Goal: Information Seeking & Learning: Find specific fact

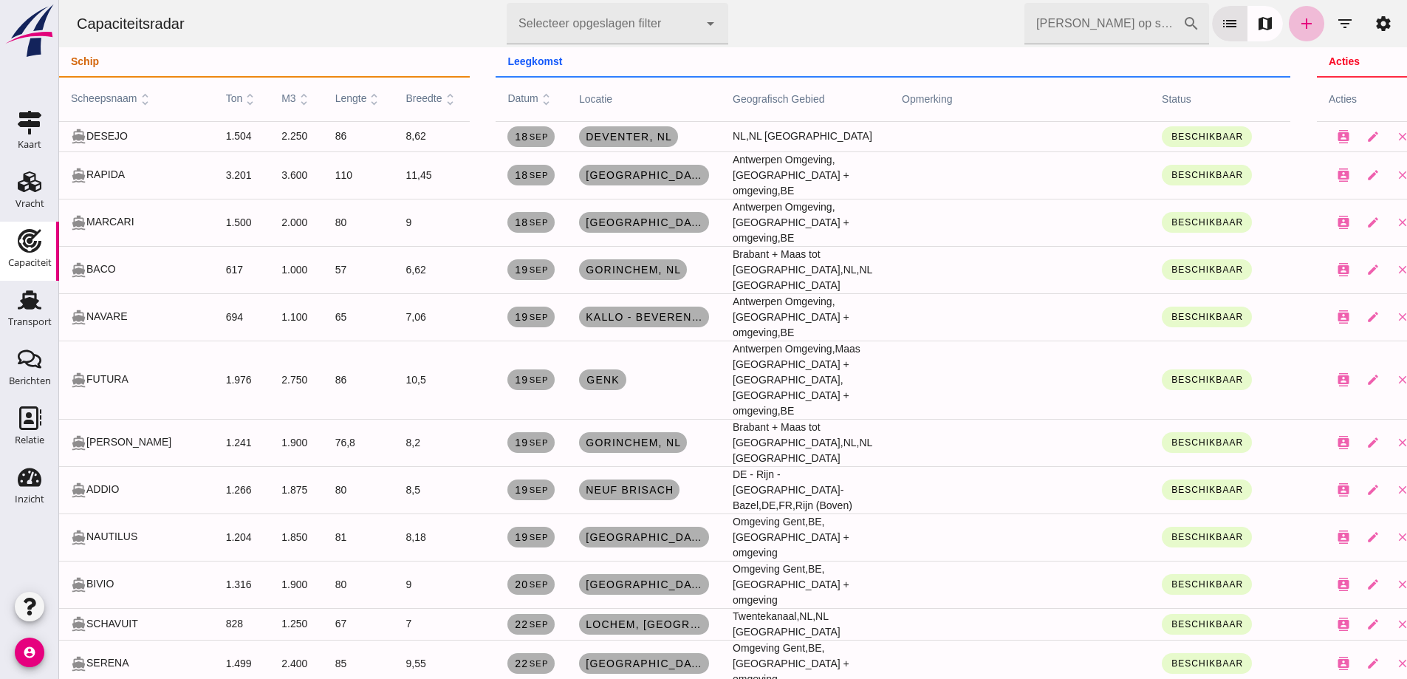
click at [634, 29] on div at bounding box center [603, 23] width 192 height 41
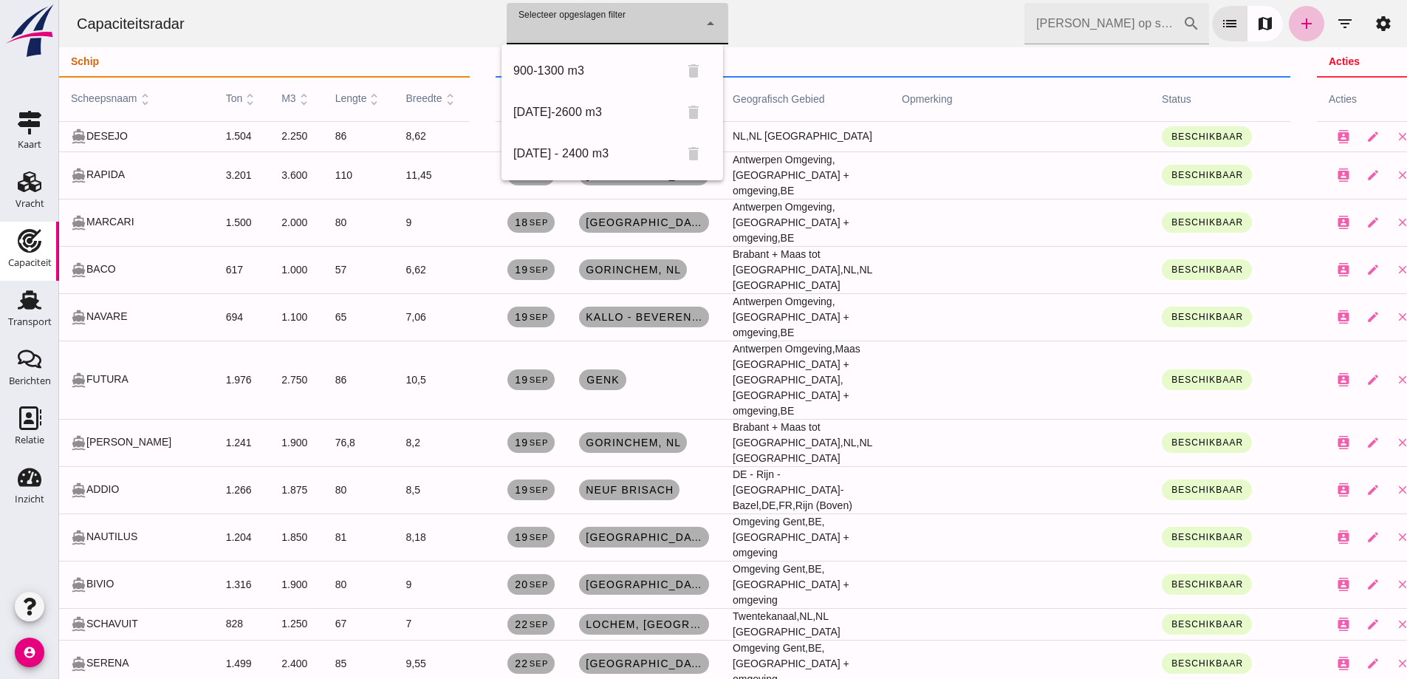
click at [339, 13] on div "Capaciteitsradar Selecteer opgeslagen filter Selecteer opgeslagen filter cancel…" at bounding box center [733, 23] width 1336 height 47
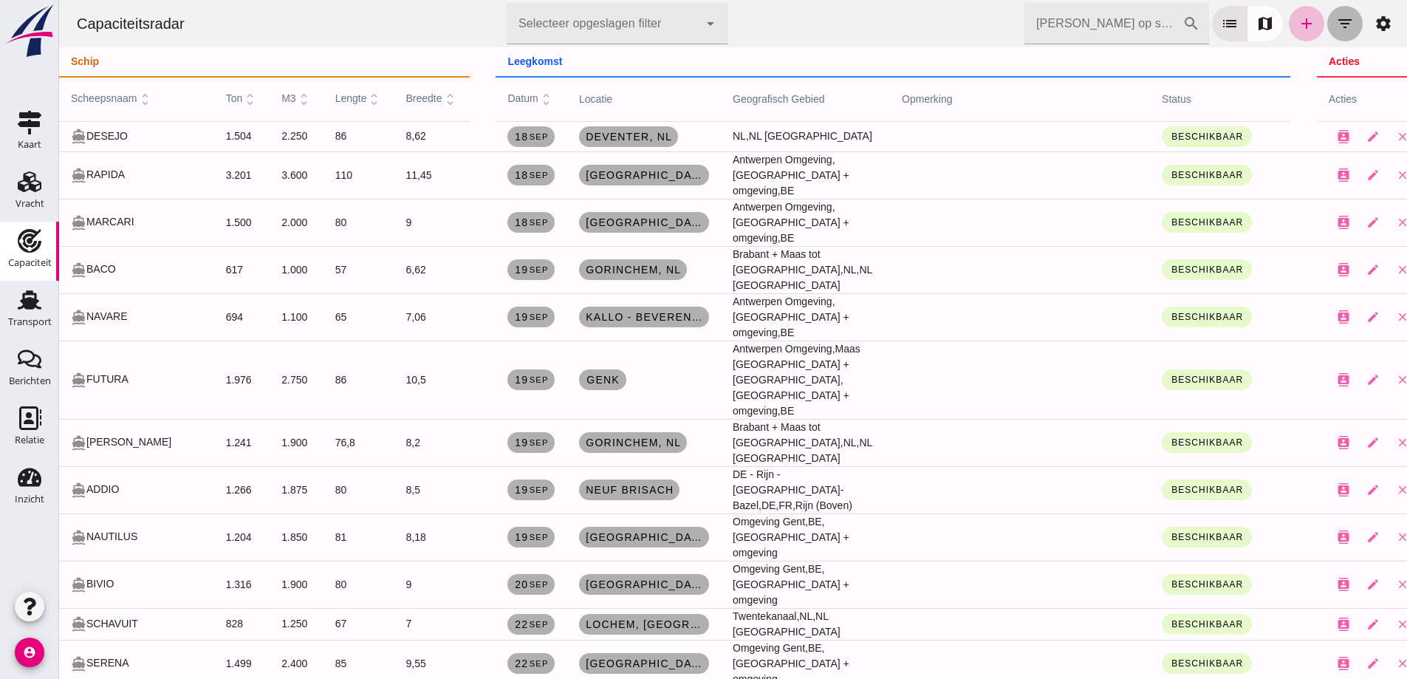
click at [1336, 18] on icon "filter_list" at bounding box center [1345, 24] width 18 height 18
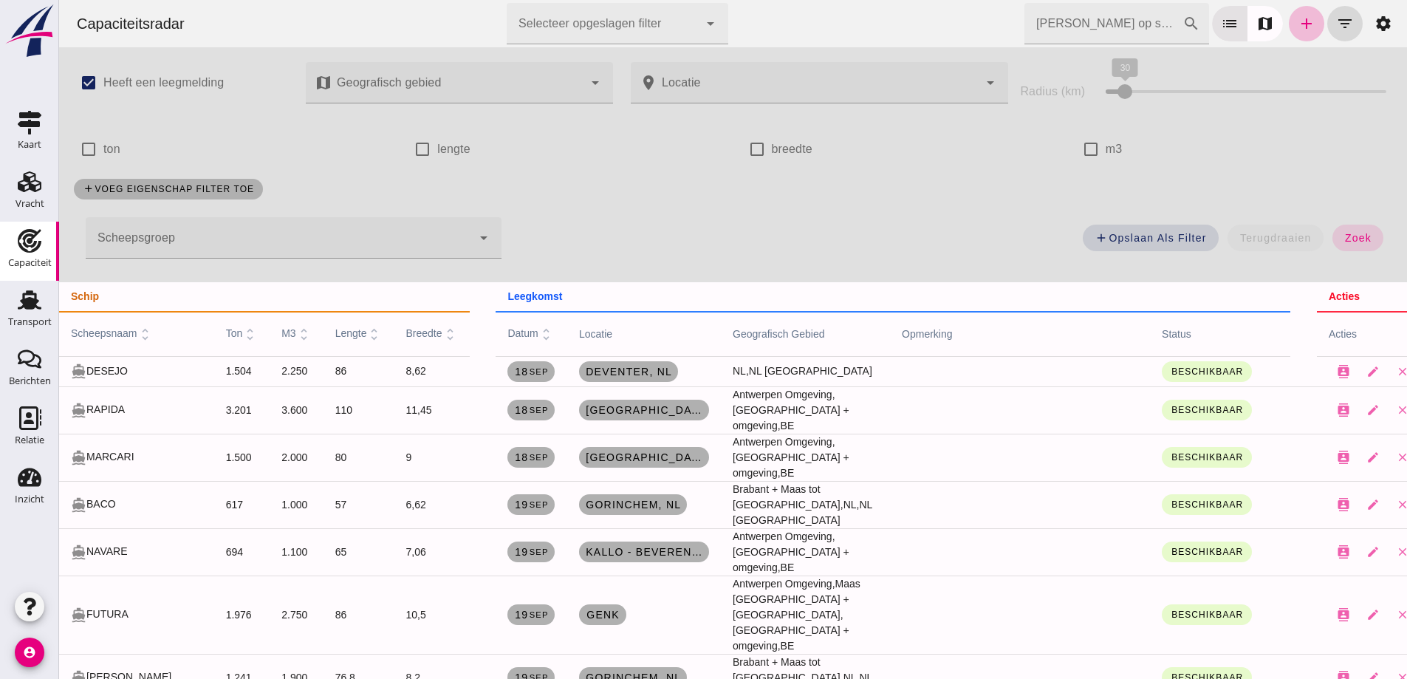
click at [275, 238] on div at bounding box center [279, 237] width 386 height 41
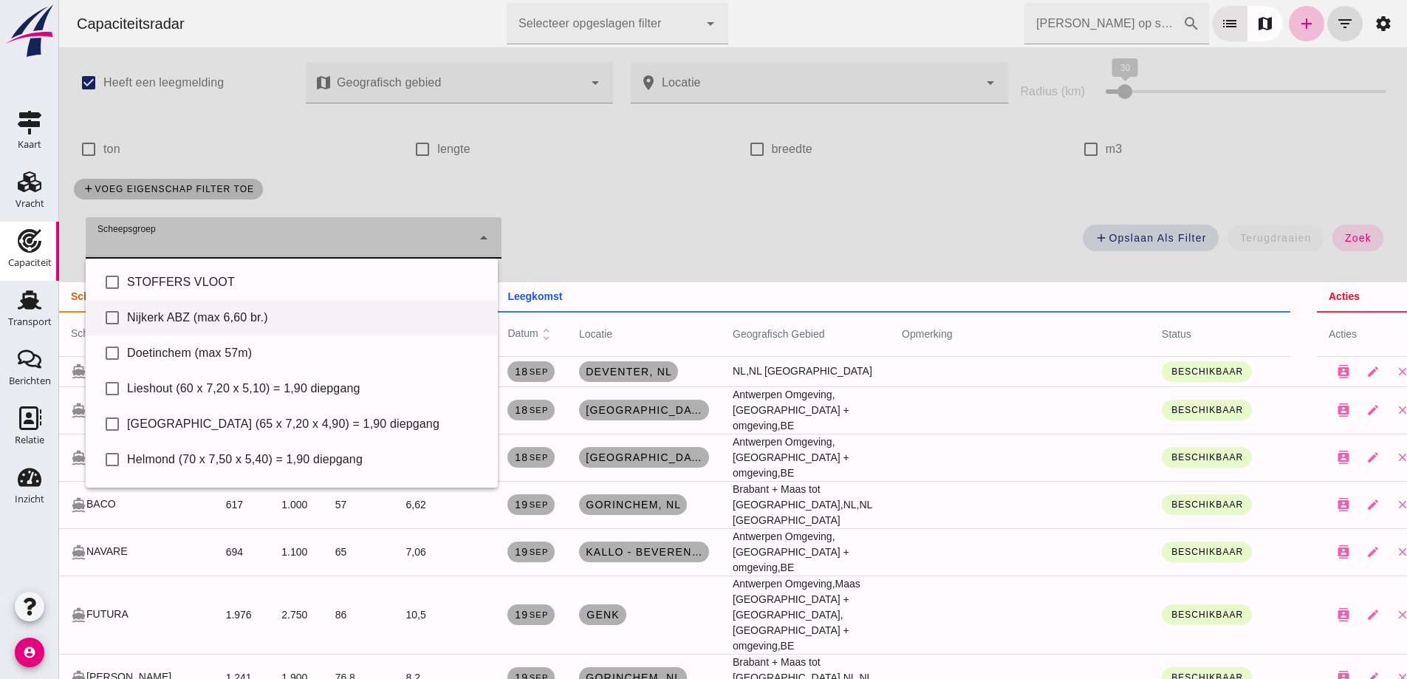
click at [253, 318] on div "Nijkerk ABZ (max 6,60 br.)" at bounding box center [306, 318] width 359 height 18
type input "Nijkerk ABZ (max 6,60 br.)"
checkbox input "true"
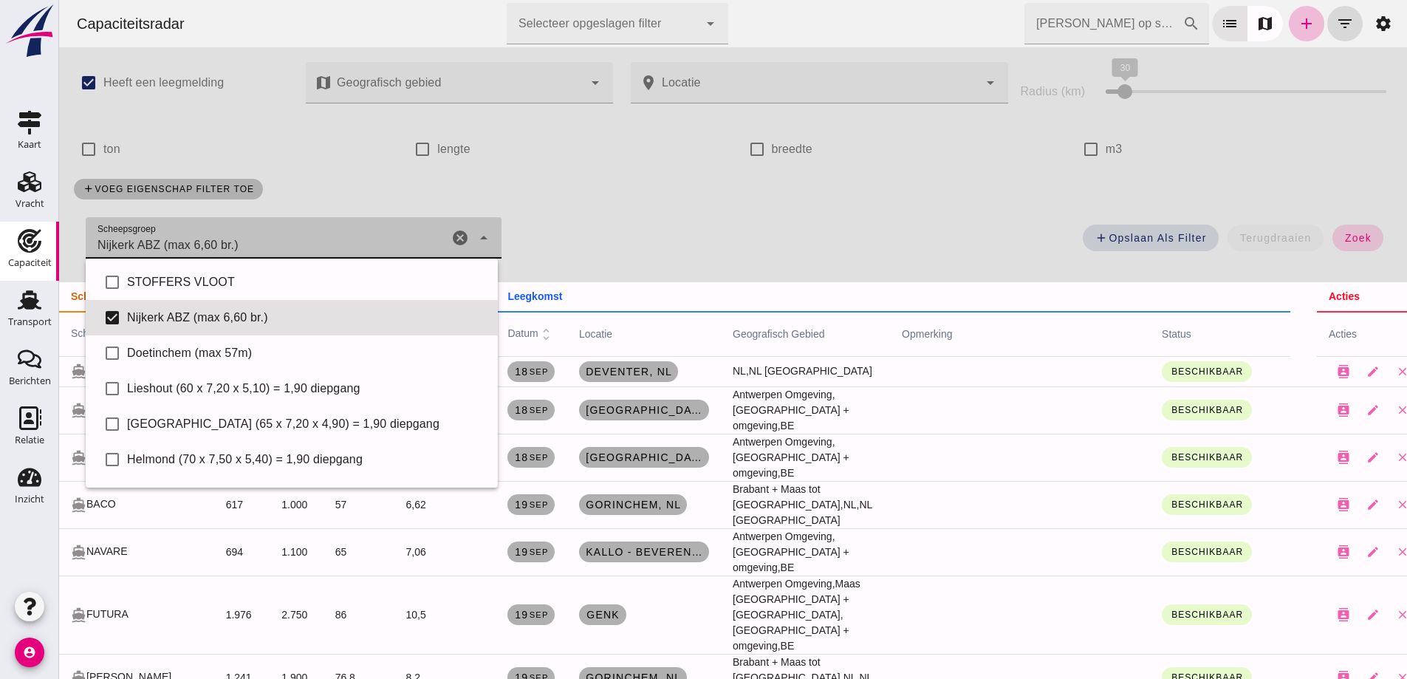
click at [1366, 233] on button "zoek" at bounding box center [1357, 238] width 51 height 27
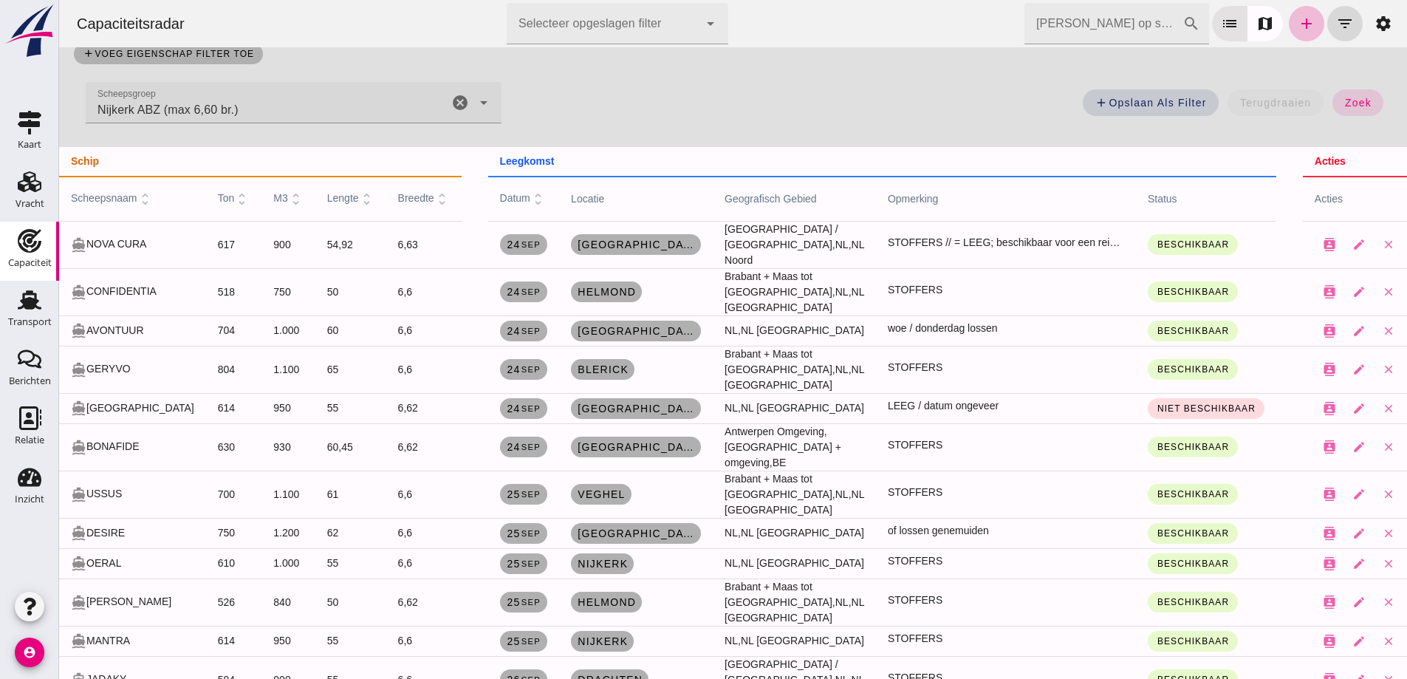
scroll to position [148, 0]
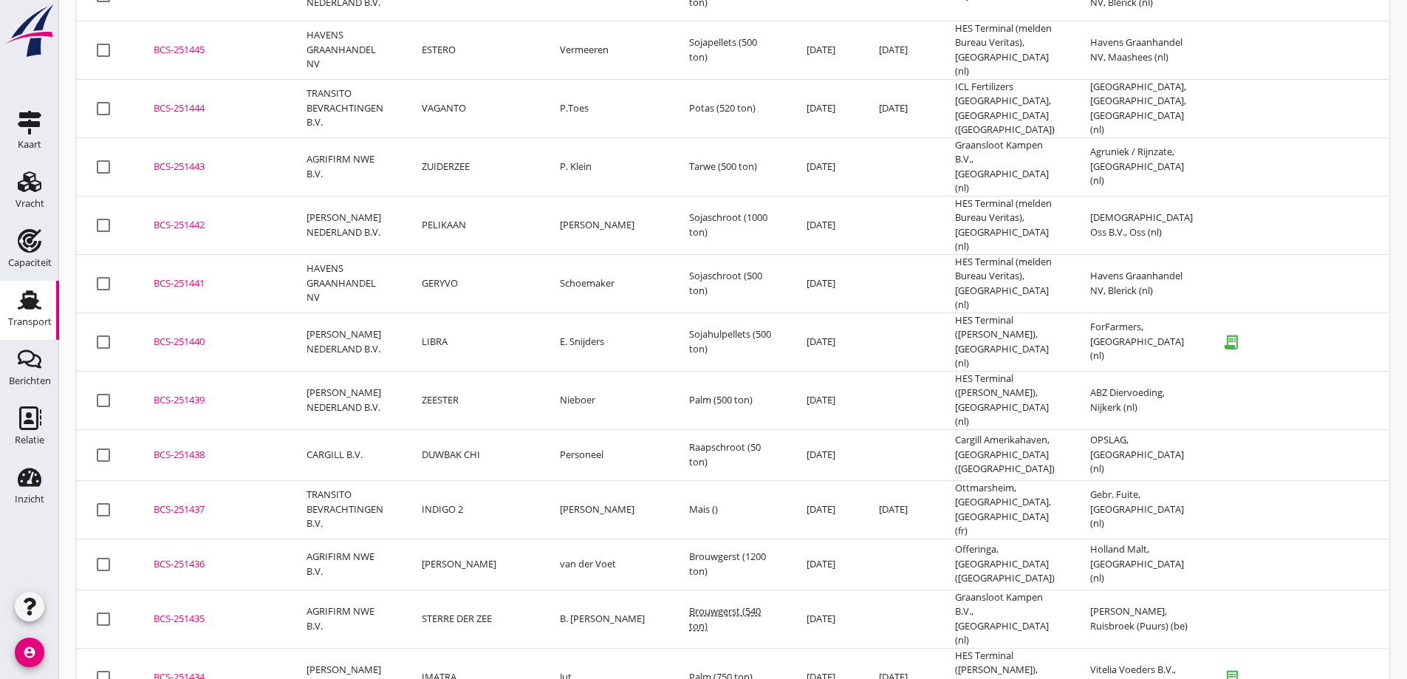
scroll to position [1689, 0]
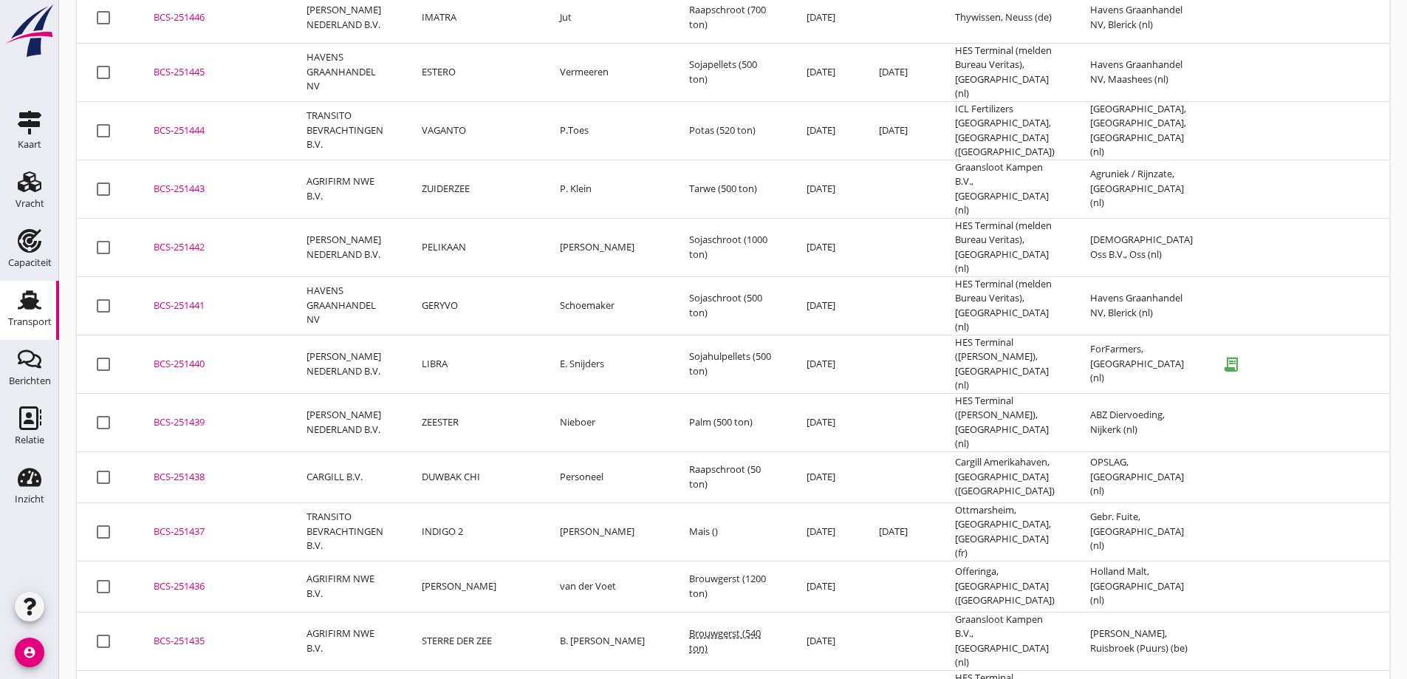
click at [465, 561] on td "[PERSON_NAME]" at bounding box center [473, 586] width 138 height 51
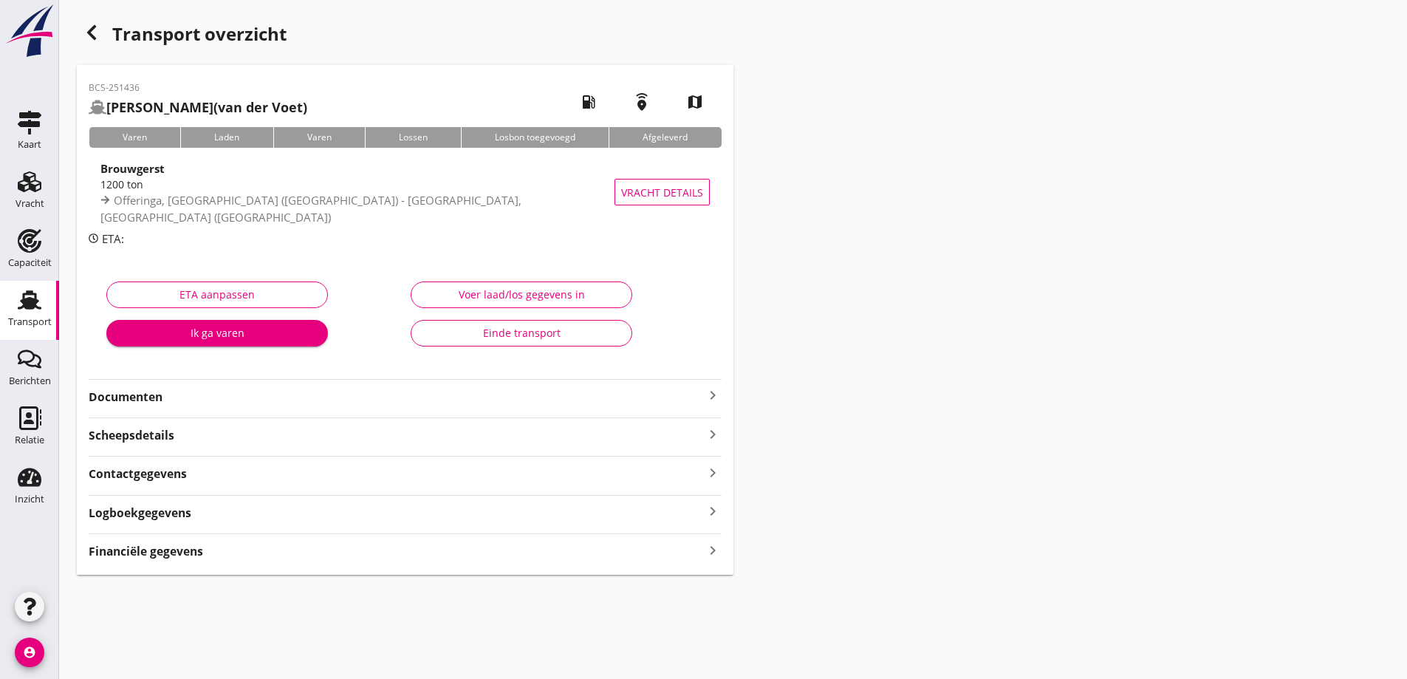
click at [93, 27] on use "button" at bounding box center [91, 32] width 9 height 15
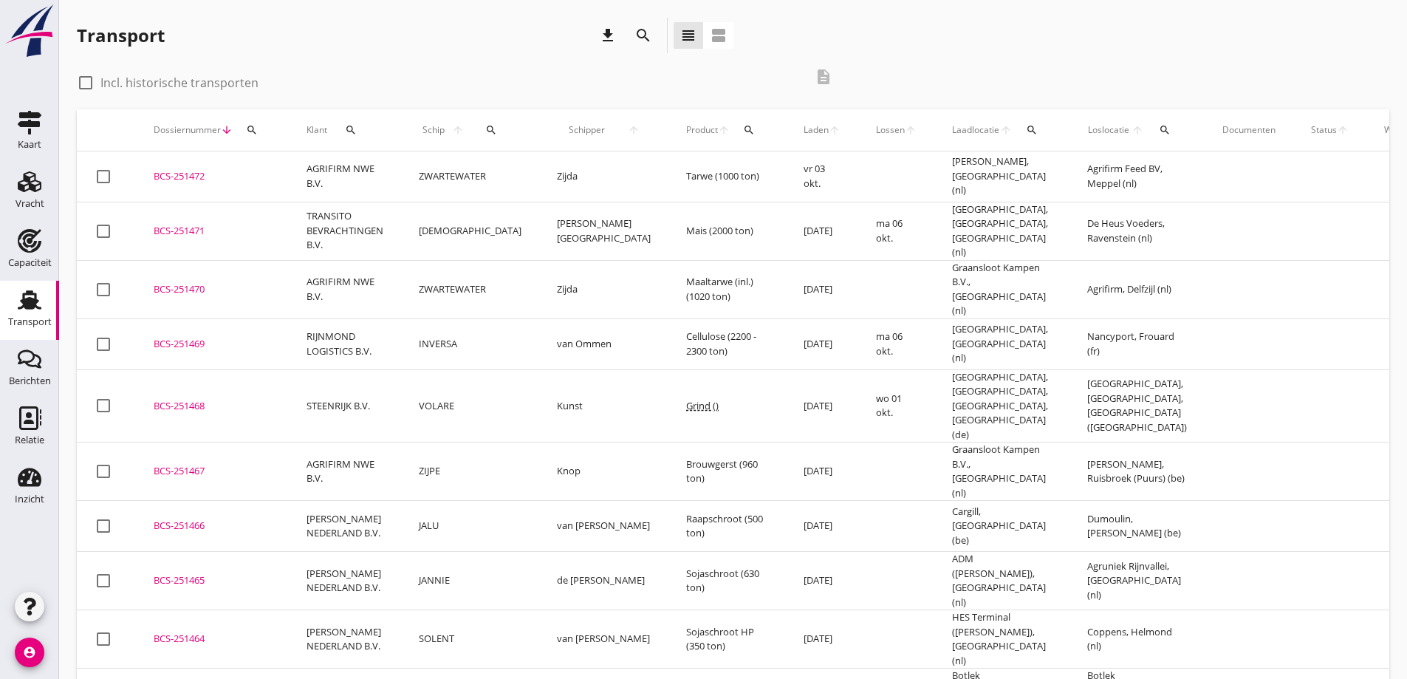
click at [485, 131] on icon "search" at bounding box center [491, 130] width 12 height 12
click at [575, 173] on input "Zoek op (scheeps)naam" at bounding box center [542, 173] width 154 height 24
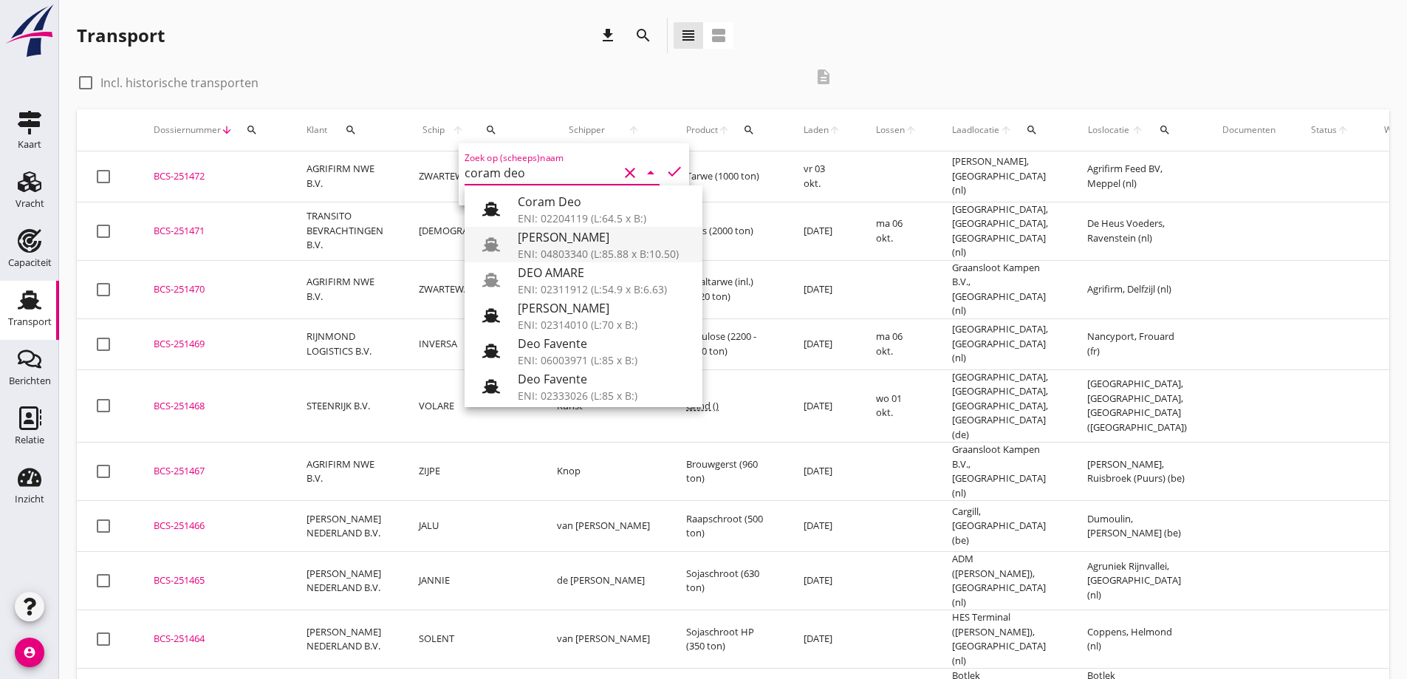
click at [616, 244] on div "[PERSON_NAME]" at bounding box center [604, 237] width 173 height 18
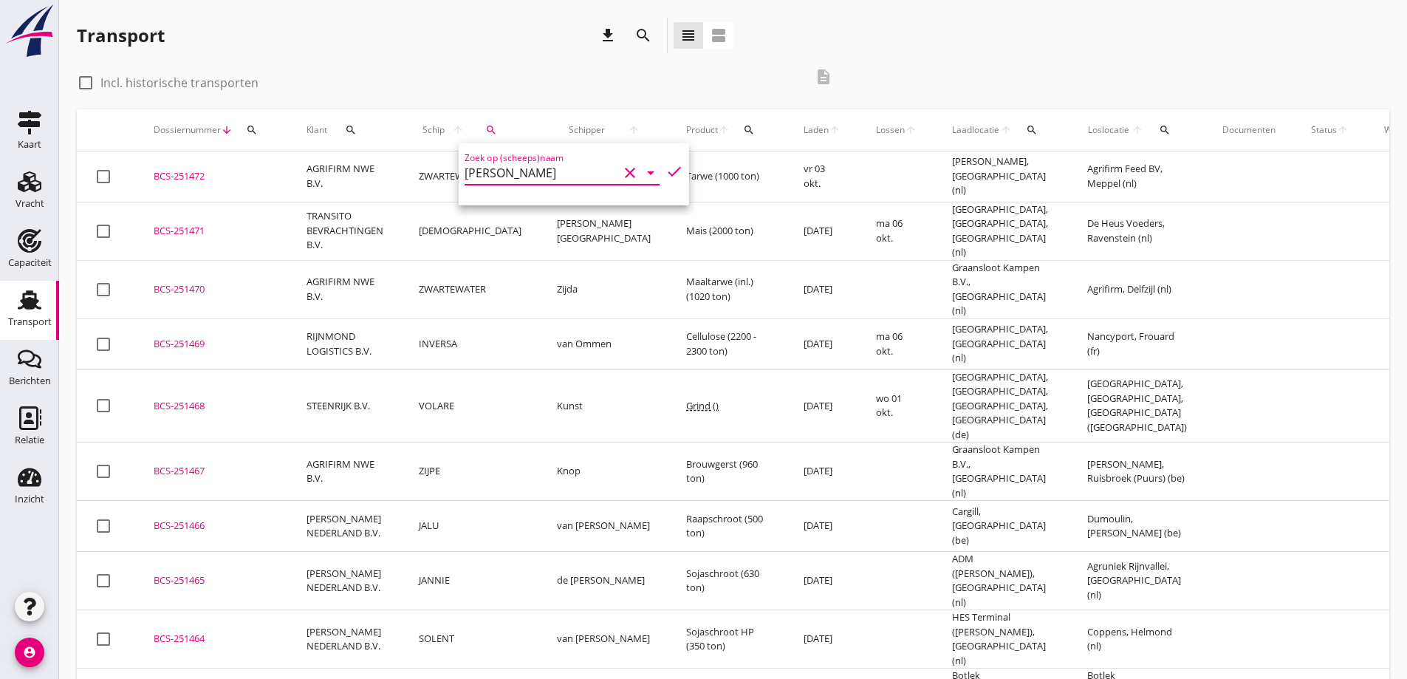
click at [665, 176] on icon "check" at bounding box center [674, 171] width 18 height 18
type input "[PERSON_NAME]"
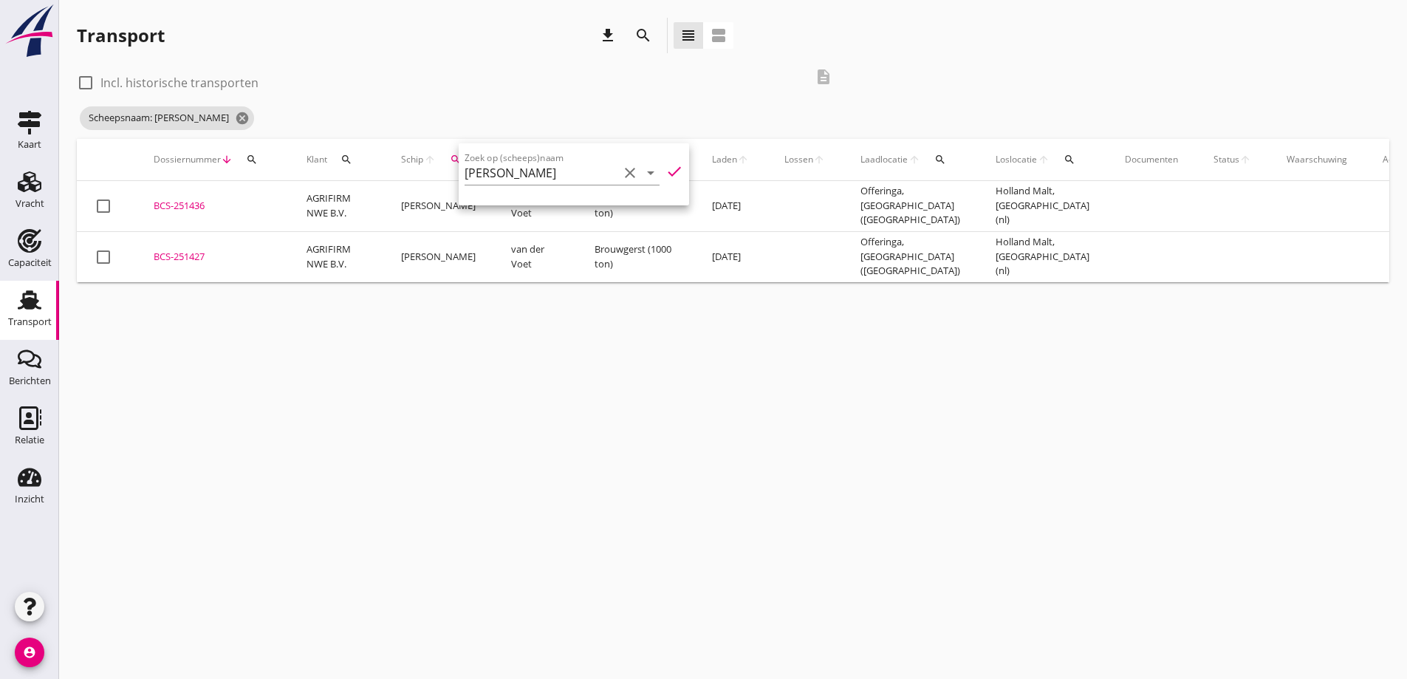
click at [547, 280] on td "van der Voet" at bounding box center [534, 256] width 83 height 51
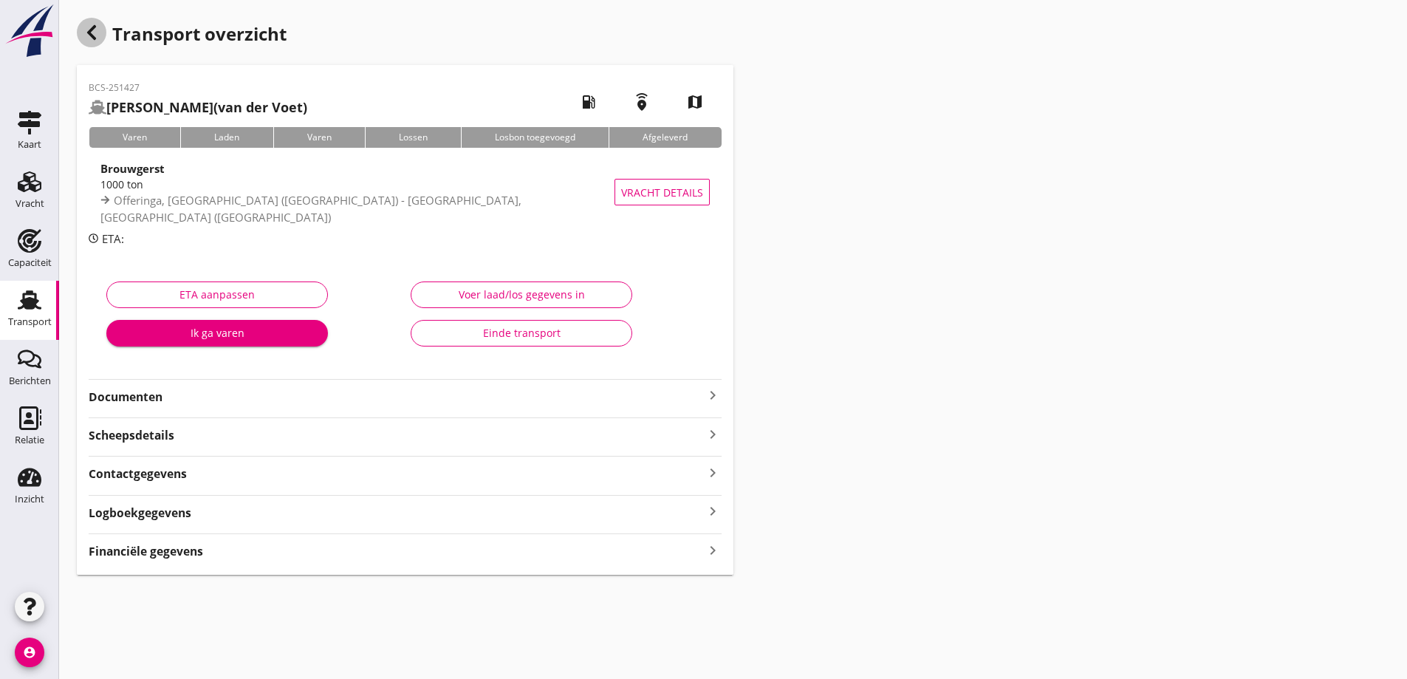
click at [89, 29] on icon "button" at bounding box center [92, 33] width 18 height 18
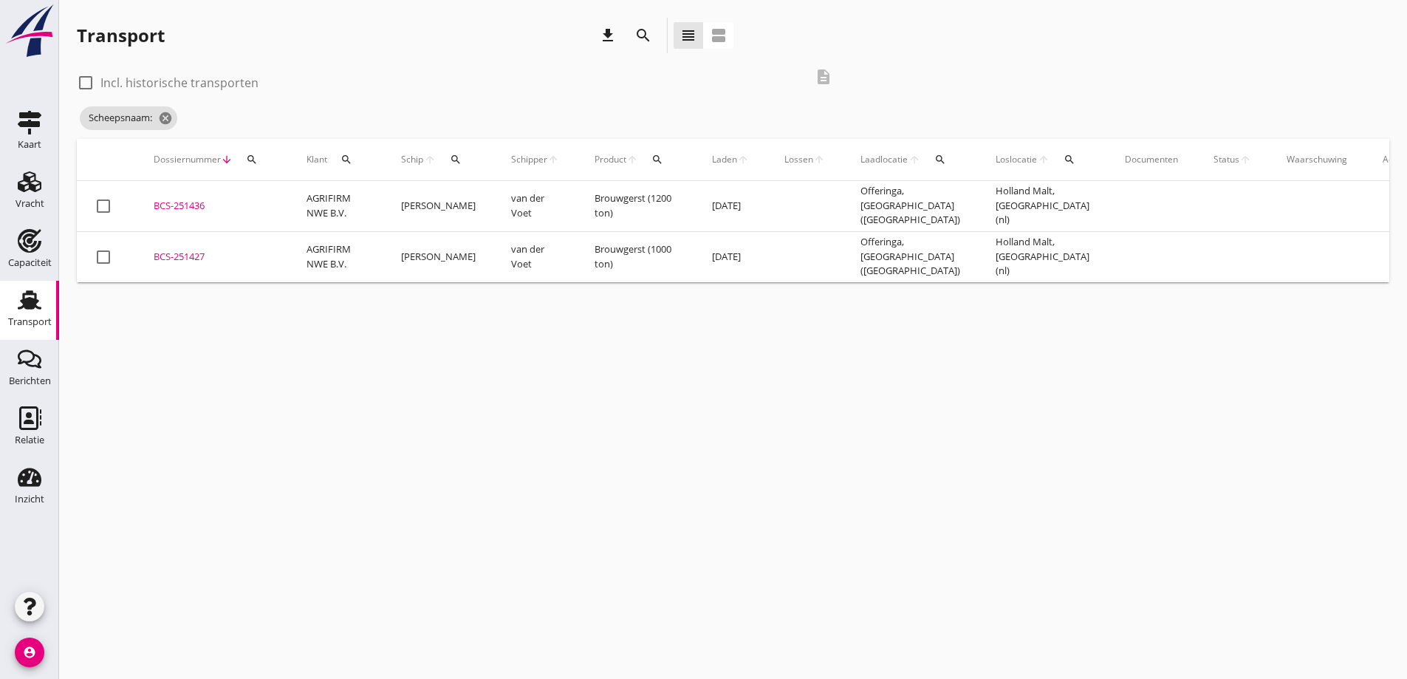
click at [215, 202] on div "BCS-251436" at bounding box center [212, 206] width 117 height 15
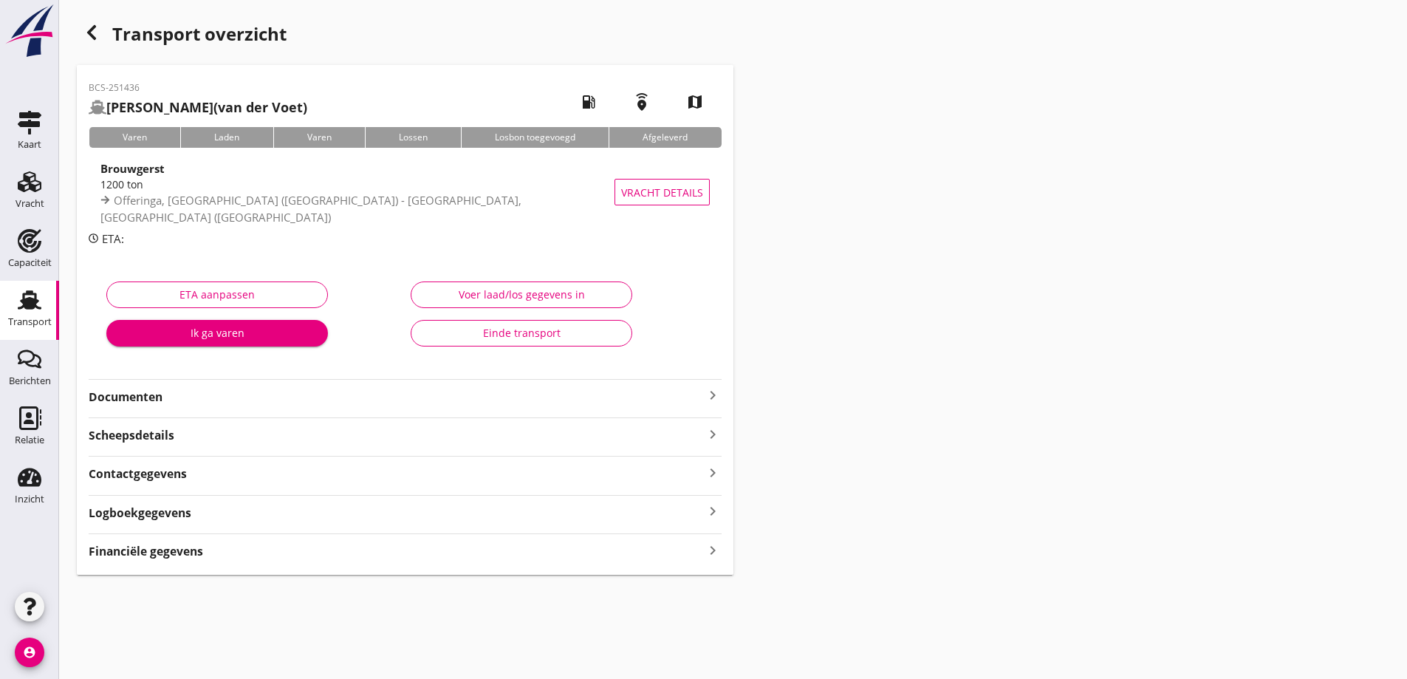
click at [278, 563] on div "BCS-251436 CORAM DEO (van der Voet) local_gas_station emergency_share map Varen…" at bounding box center [405, 320] width 657 height 510
click at [204, 390] on strong "Documenten" at bounding box center [396, 397] width 615 height 17
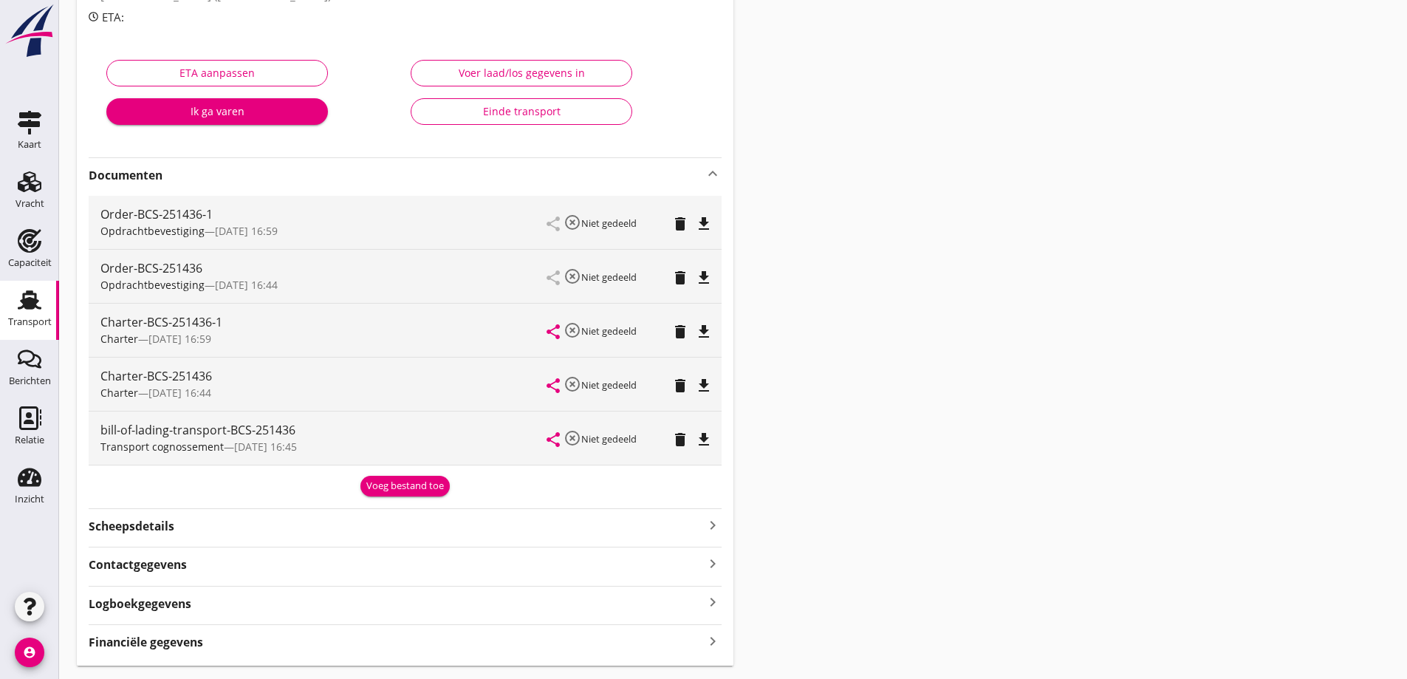
scroll to position [261, 0]
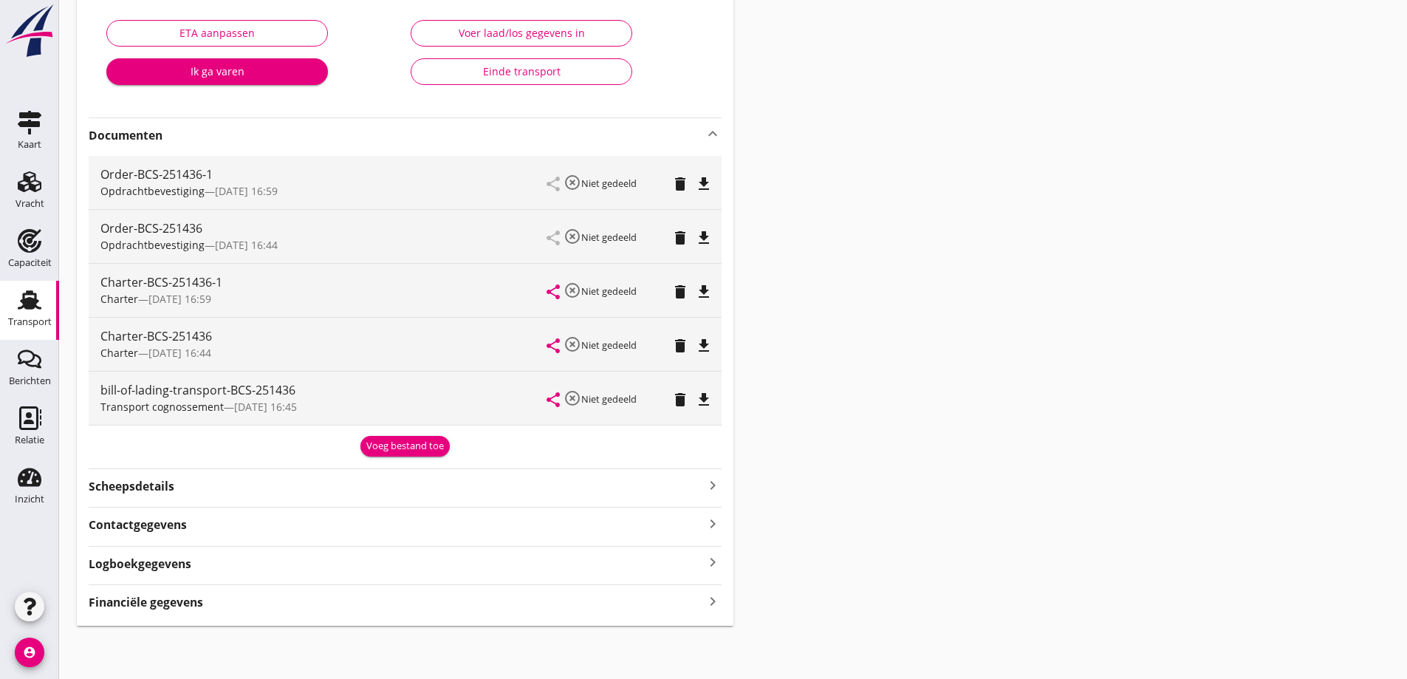
click at [201, 475] on div "Scheepsdetails keyboard_arrow_right" at bounding box center [405, 485] width 633 height 20
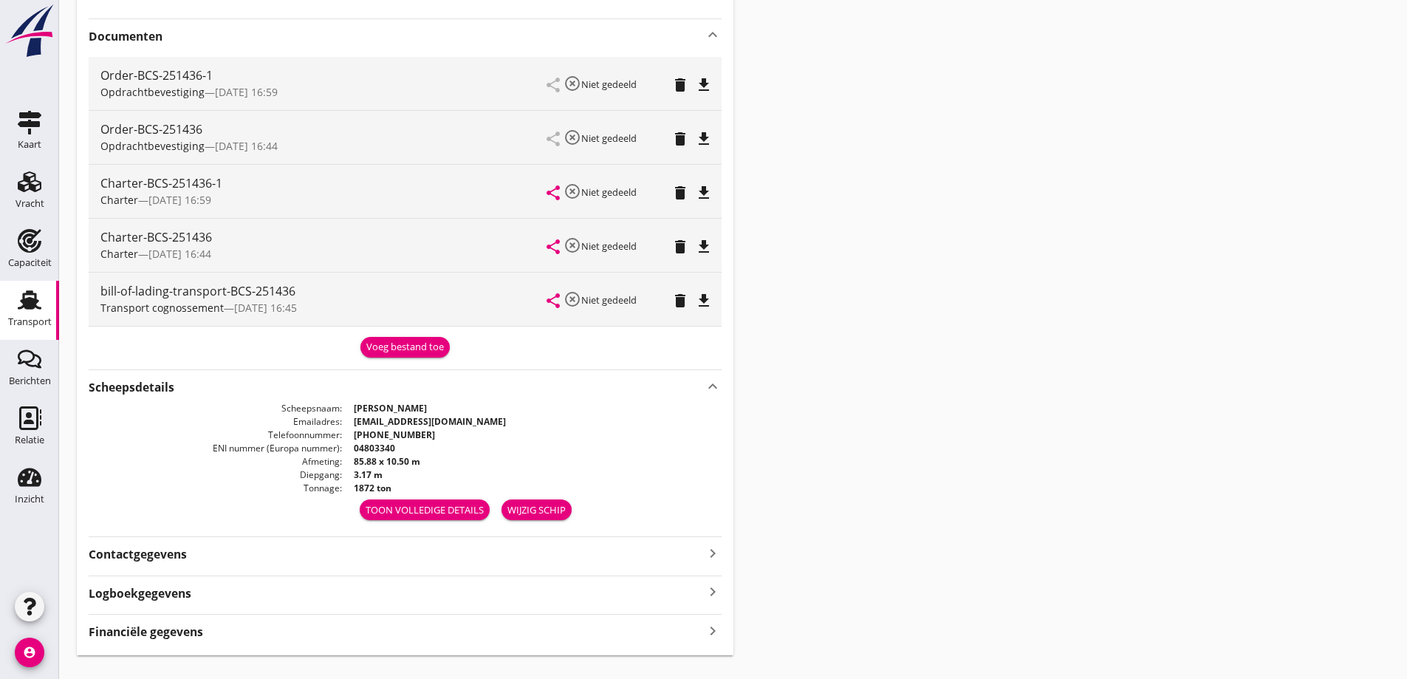
scroll to position [390, 0]
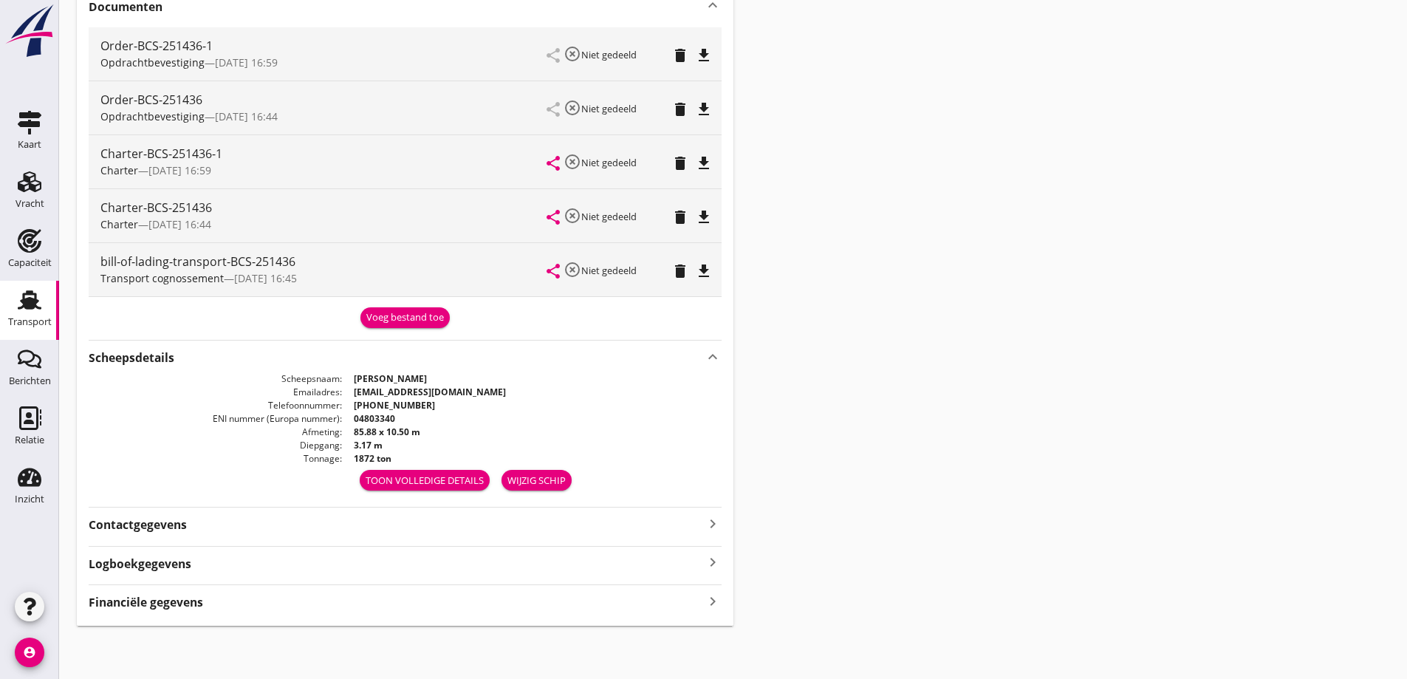
click at [216, 532] on div "Contactgegevens keyboard_arrow_right" at bounding box center [405, 523] width 633 height 20
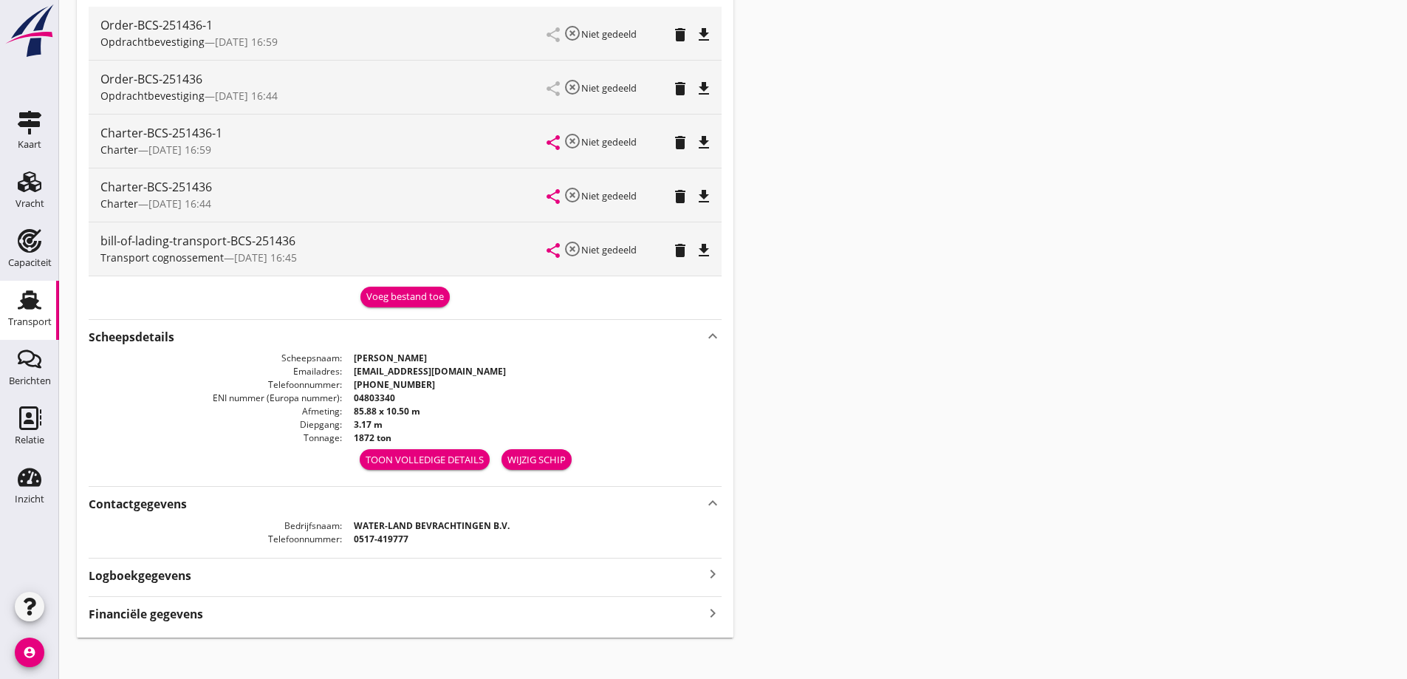
scroll to position [422, 0]
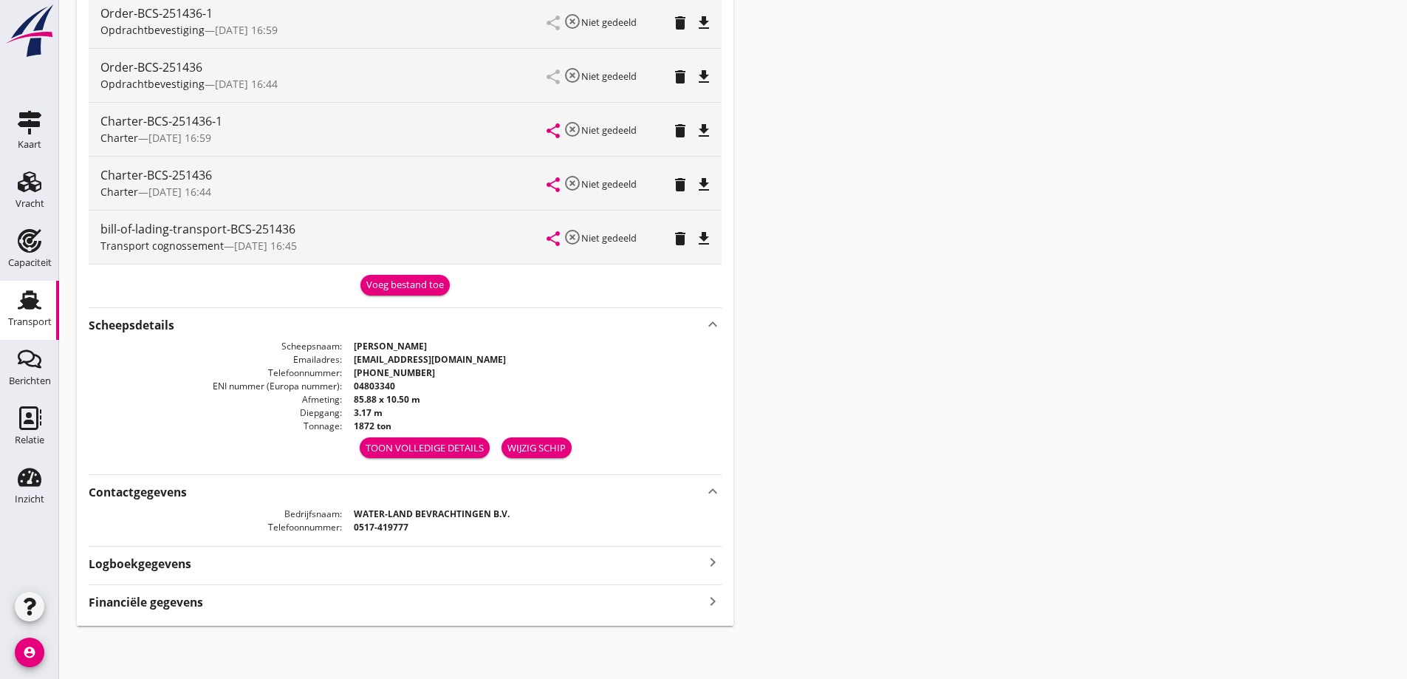
drag, startPoint x: 255, startPoint y: 616, endPoint x: 250, endPoint y: 599, distance: 17.6
click at [253, 609] on div "BCS-251436 CORAM DEO (van der Voet) local_gas_station emergency_share map Varen…" at bounding box center [405, 134] width 657 height 983
click at [250, 598] on div "Financiële gegevens keyboard_arrow_right" at bounding box center [405, 601] width 633 height 20
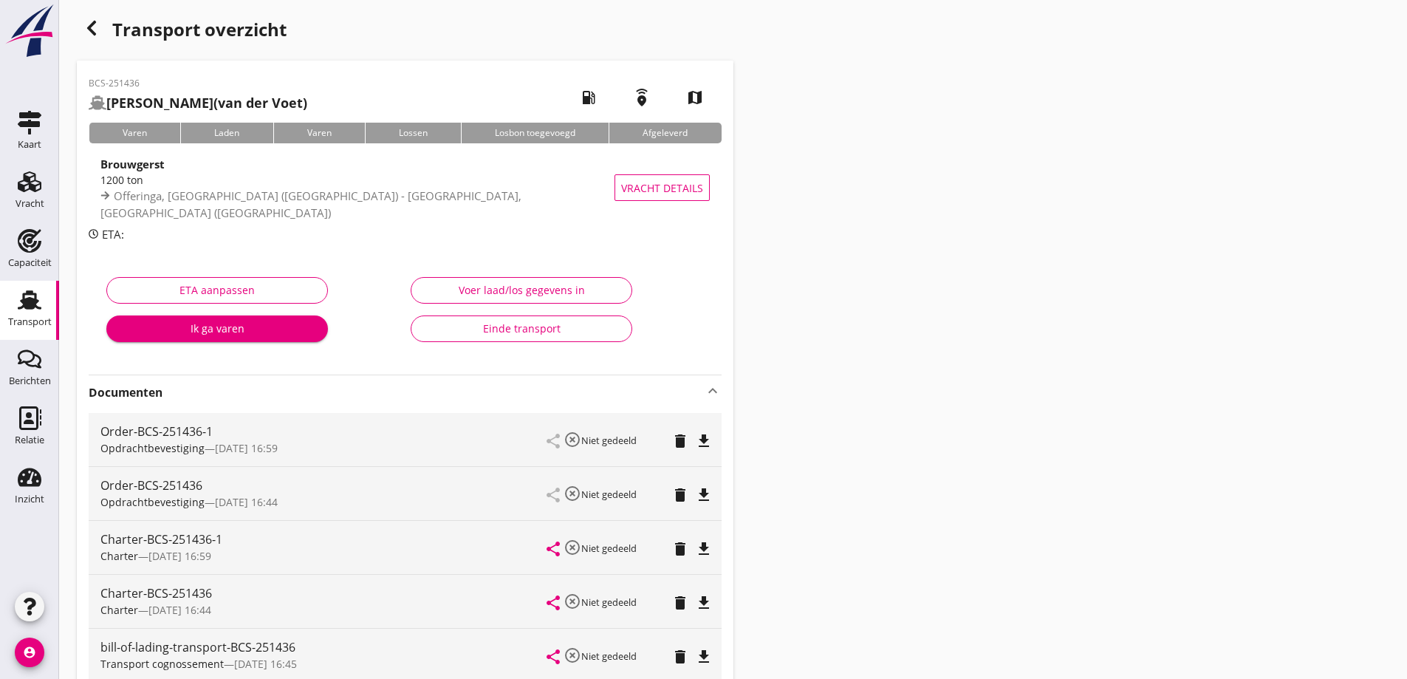
scroll to position [0, 0]
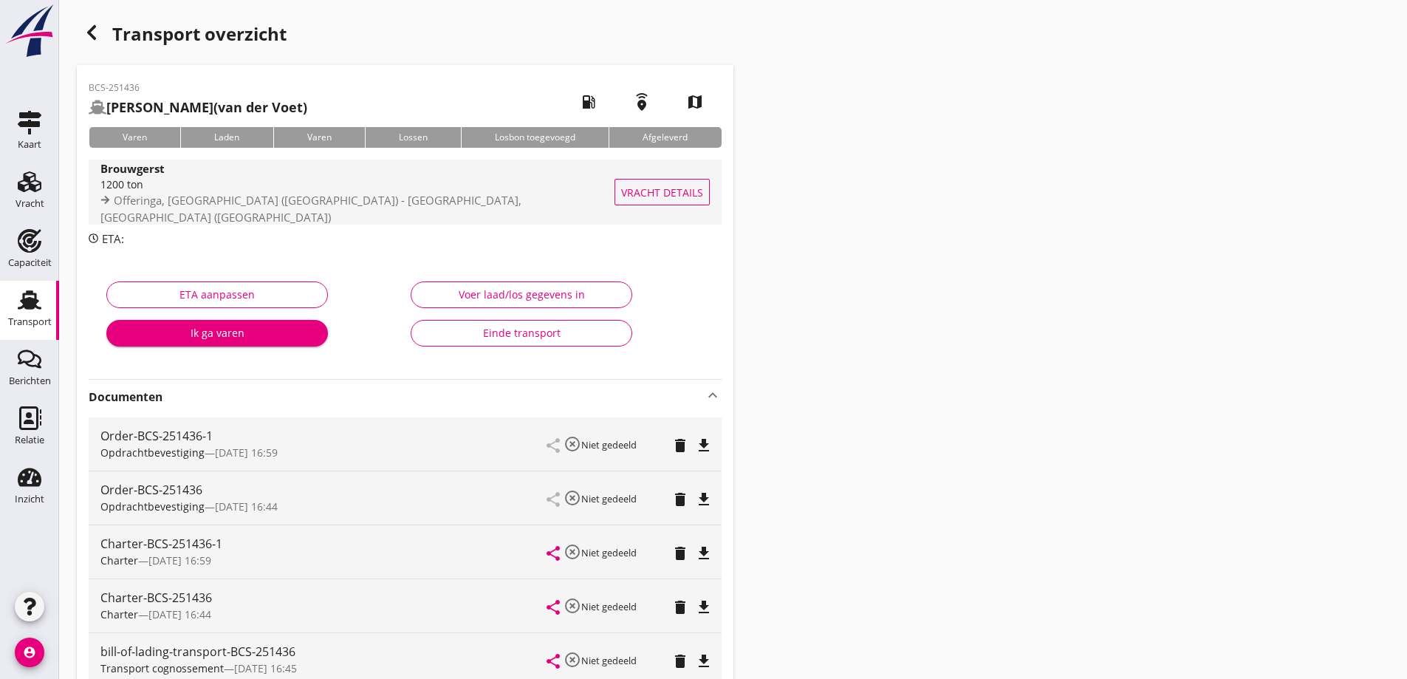
click at [641, 196] on span "Vracht details" at bounding box center [662, 193] width 82 height 16
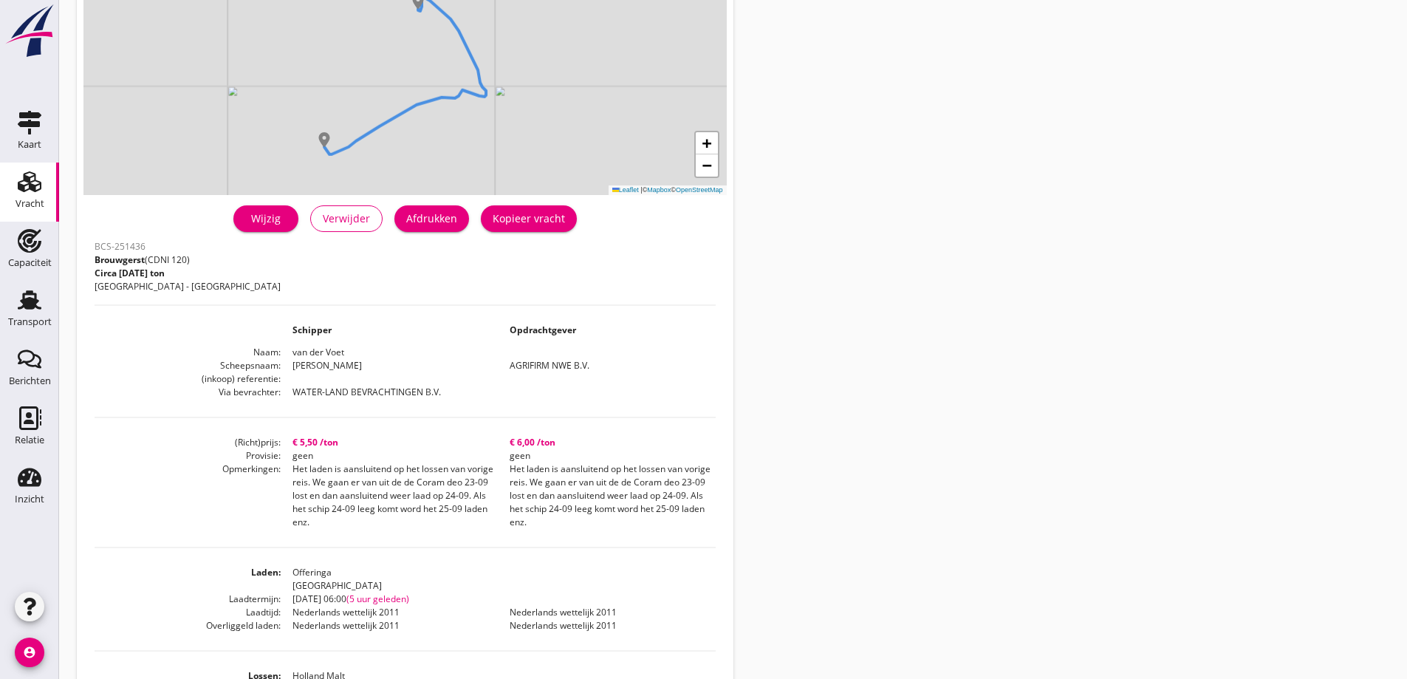
scroll to position [148, 0]
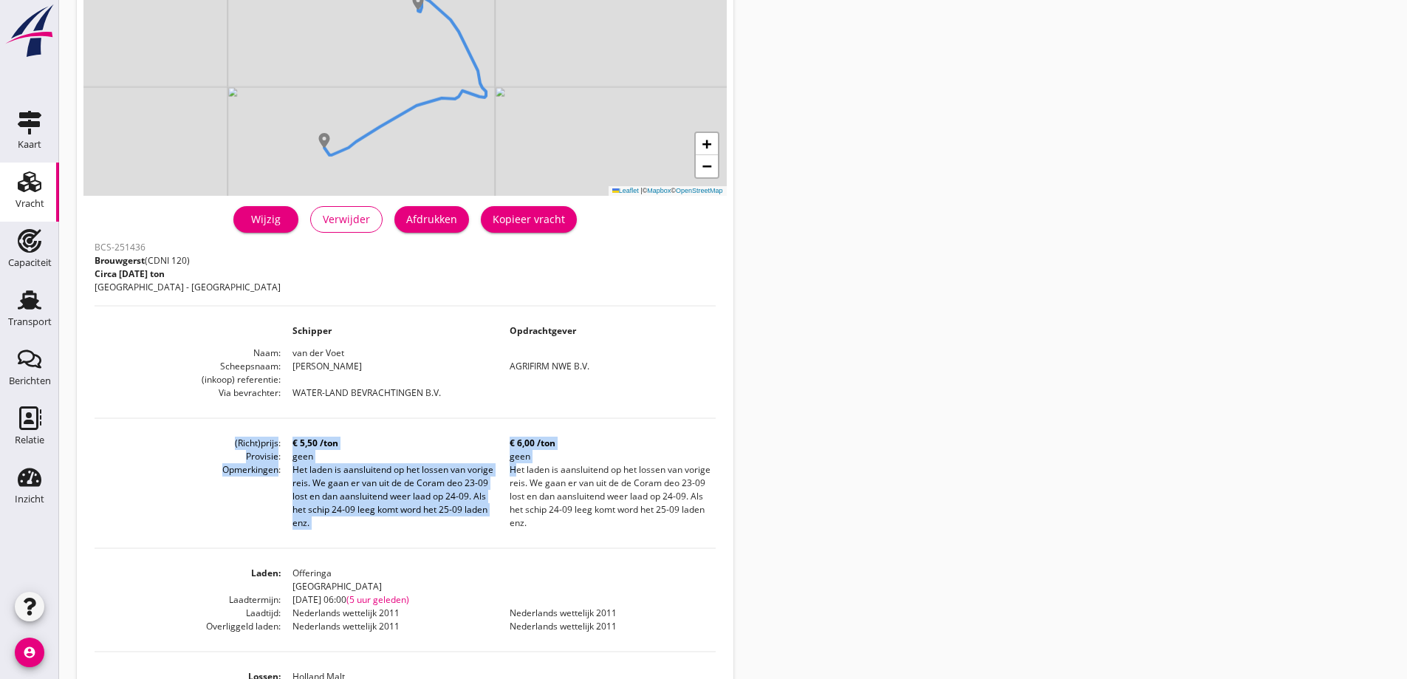
drag, startPoint x: 568, startPoint y: 530, endPoint x: 504, endPoint y: 467, distance: 89.8
click at [504, 467] on div "BCS-251436 Brouwgerst (CDNI 120) Circa [DATE] ton [GEOGRAPHIC_DATA] - [GEOGRAPH…" at bounding box center [405, 585] width 621 height 696
click at [522, 475] on dd "Het laden is aansluitend op het lossen van vorige reis. We gaan er van uit de d…" at bounding box center [606, 496] width 217 height 66
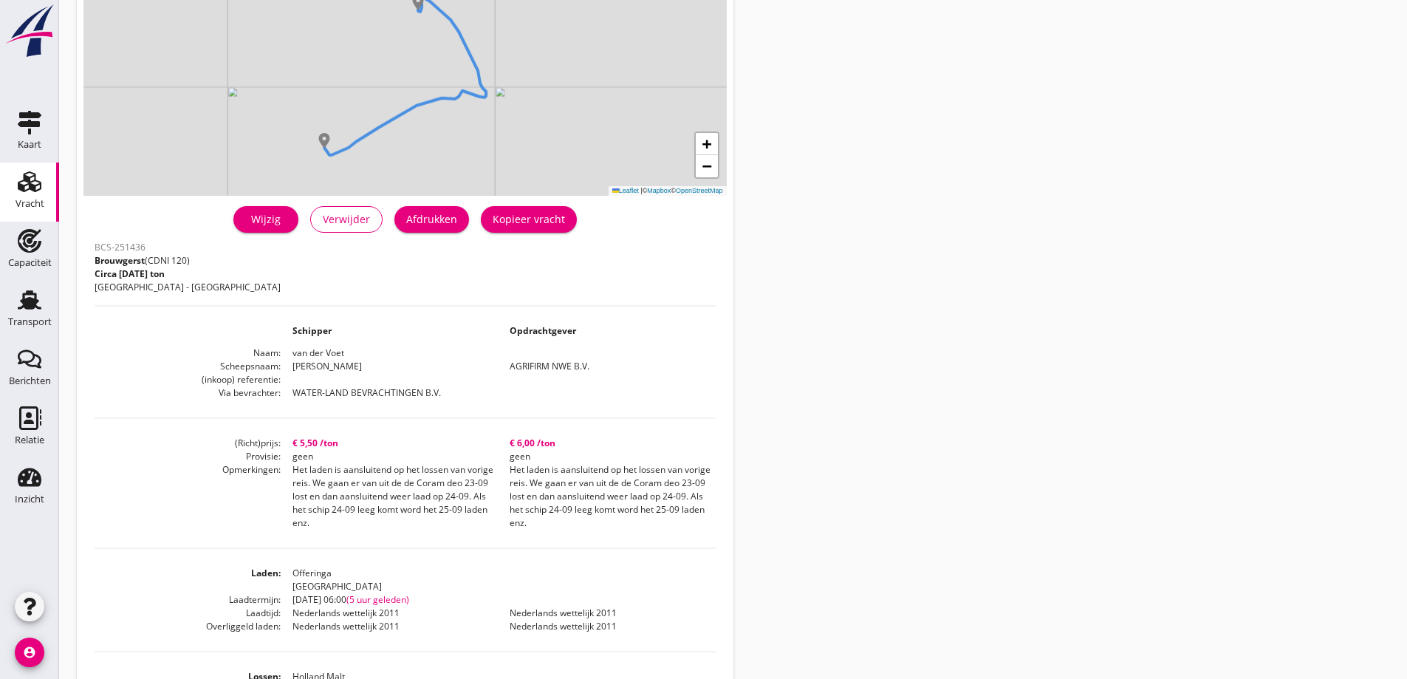
drag, startPoint x: 581, startPoint y: 552, endPoint x: 564, endPoint y: 533, distance: 25.7
click at [564, 533] on div "BCS-251436 Brouwgerst (CDNI 120) Circa [DATE] ton [GEOGRAPHIC_DATA] - [GEOGRAPH…" at bounding box center [405, 585] width 621 height 696
drag, startPoint x: 558, startPoint y: 527, endPoint x: 487, endPoint y: 465, distance: 93.2
click at [487, 465] on dl "(Richt)prijs € 5,50 /ton € 6,00 /ton Provisie geen geen Opmerkingen Het laden i…" at bounding box center [405, 483] width 621 height 93
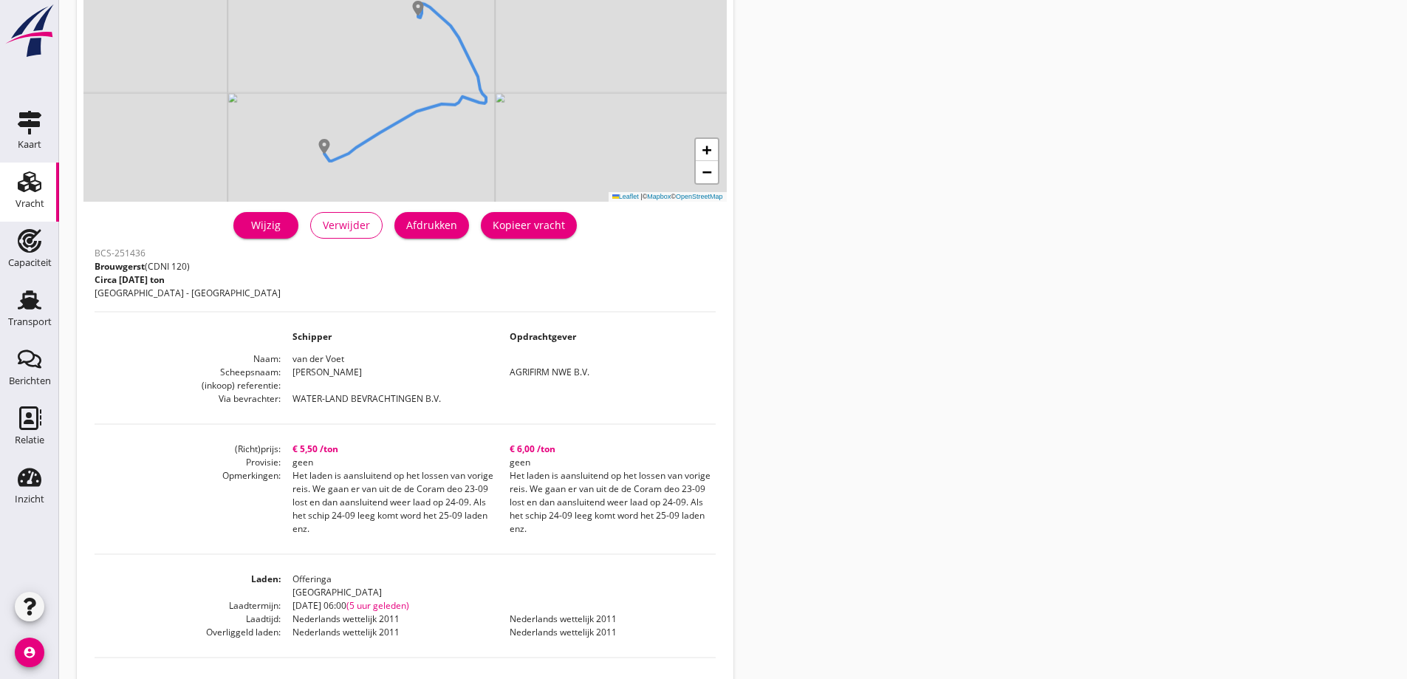
scroll to position [68, 0]
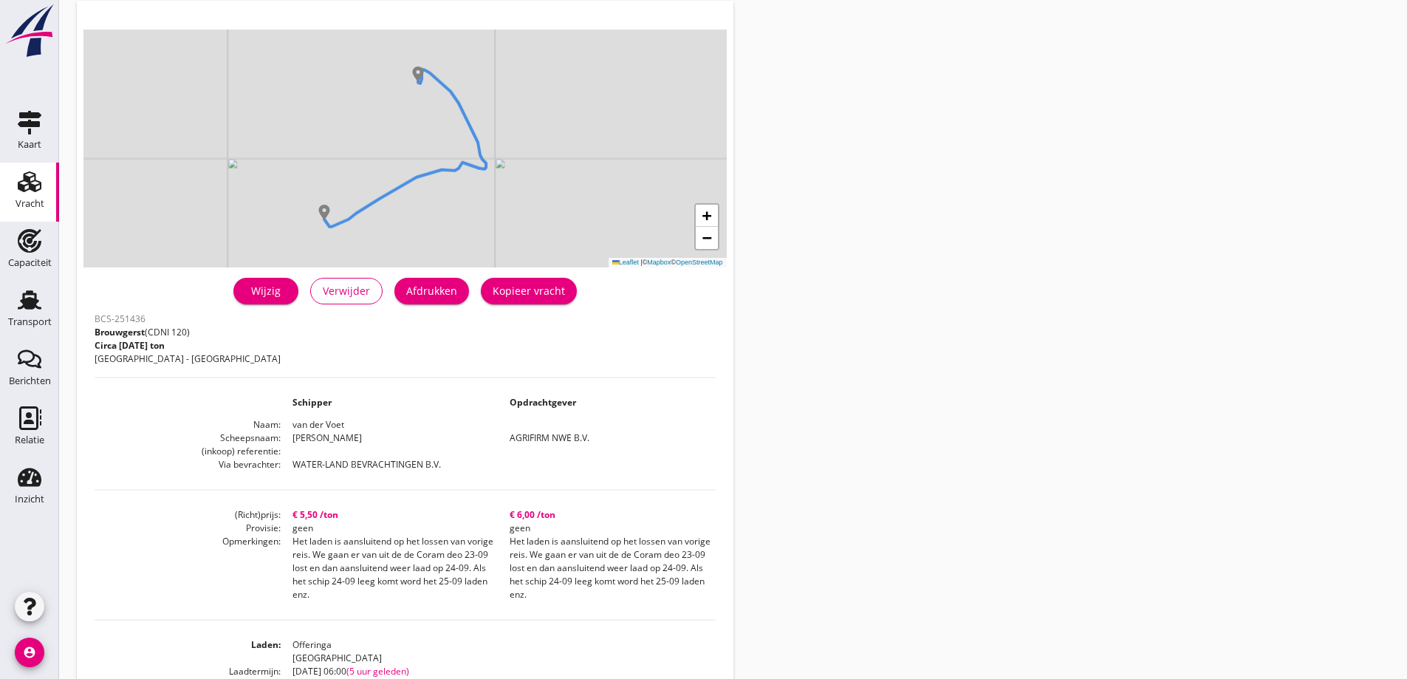
click at [572, 533] on dl "(Richt)prijs € 5,50 /ton € 6,00 /ton Provisie geen geen Opmerkingen Het laden i…" at bounding box center [405, 554] width 621 height 93
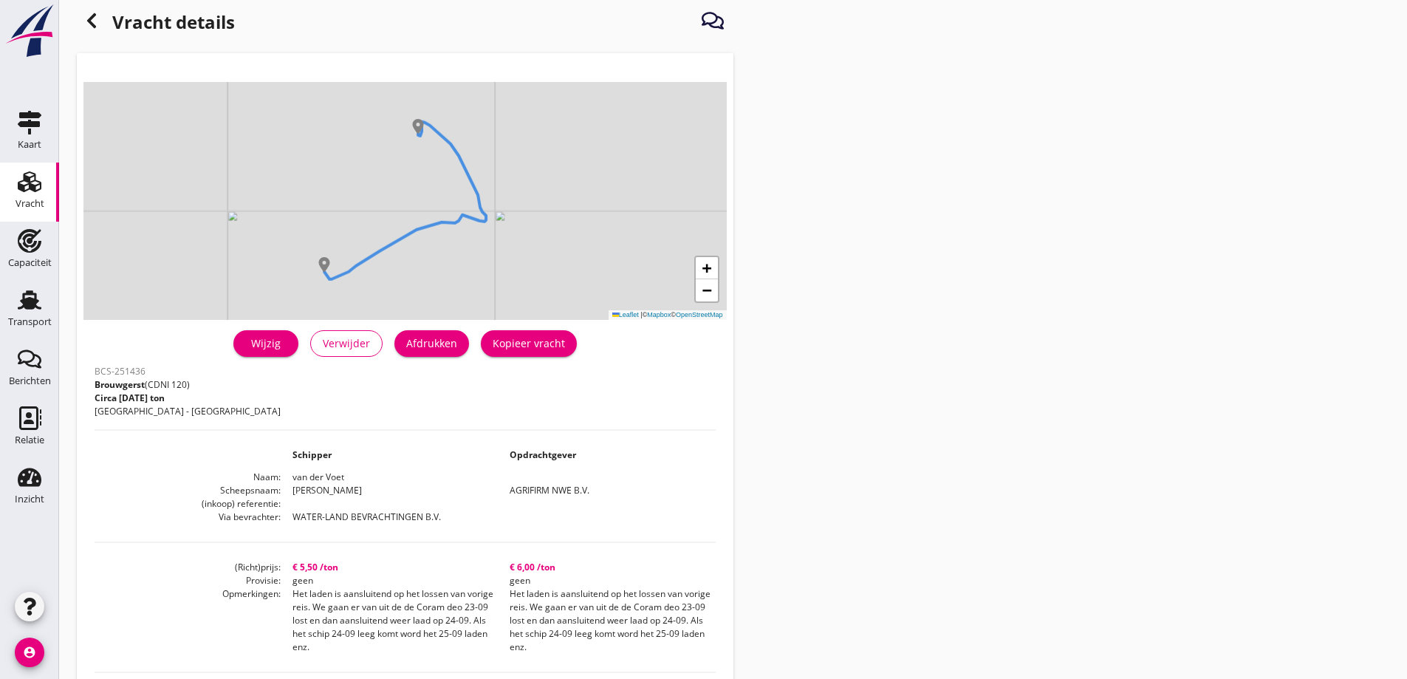
scroll to position [0, 0]
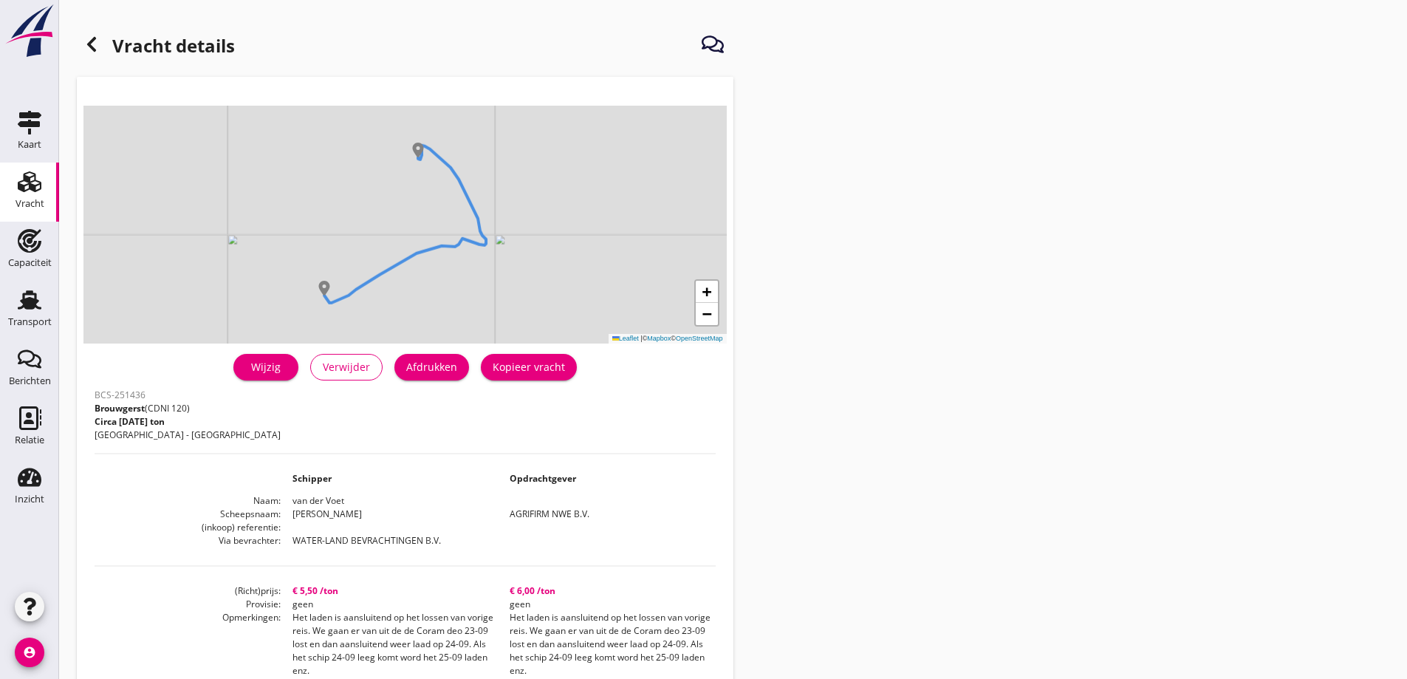
click at [64, 41] on div "Vracht details + − Leaflet | © Mapbox © OpenStreetMap warning Het transport hee…" at bounding box center [733, 558] width 1348 height 1116
click at [83, 47] on div "Vracht details + − Leaflet | © Mapbox © OpenStreetMap warning Het transport hee…" at bounding box center [733, 558] width 1348 height 1116
click at [97, 49] on icon at bounding box center [92, 44] width 18 height 18
